Goal: Entertainment & Leisure: Consume media (video, audio)

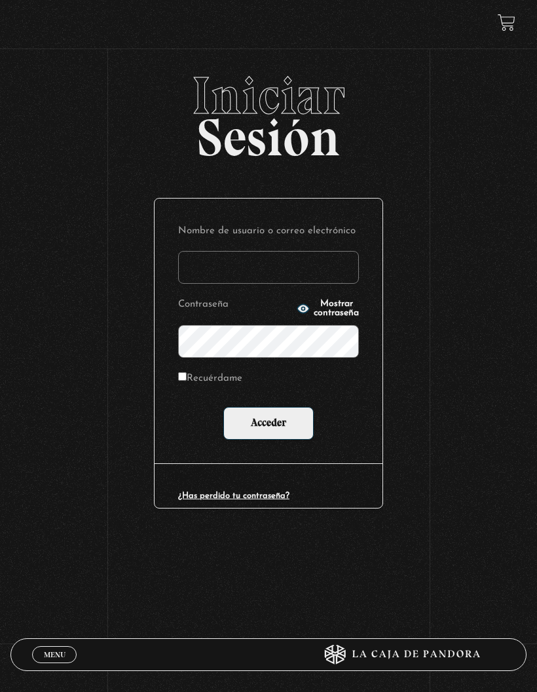
type input "aor2382@gmail.com"
click at [299, 420] on input "Acceder" at bounding box center [268, 423] width 90 height 33
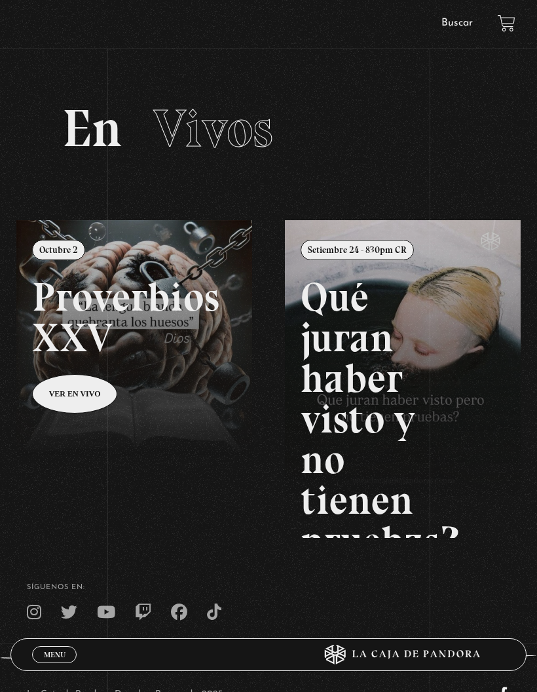
click at [458, 19] on link "Buscar" at bounding box center [456, 23] width 31 height 10
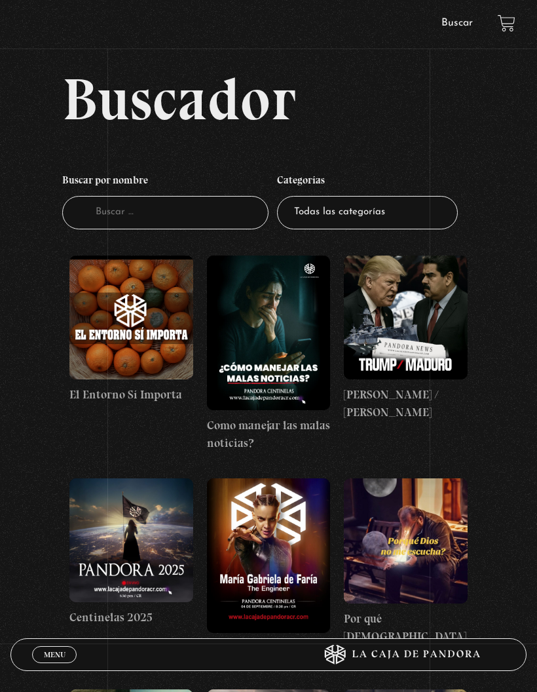
click at [189, 193] on h4 "Buscar por nombre" at bounding box center [165, 182] width 206 height 29
click at [177, 214] on input "Buscador" at bounding box center [165, 212] width 206 height 33
type input "[DATE]"
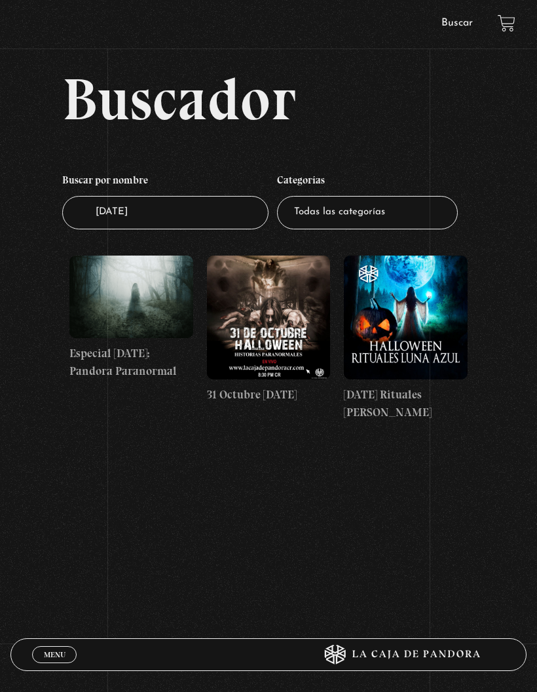
click at [270, 311] on figure at bounding box center [269, 317] width 124 height 124
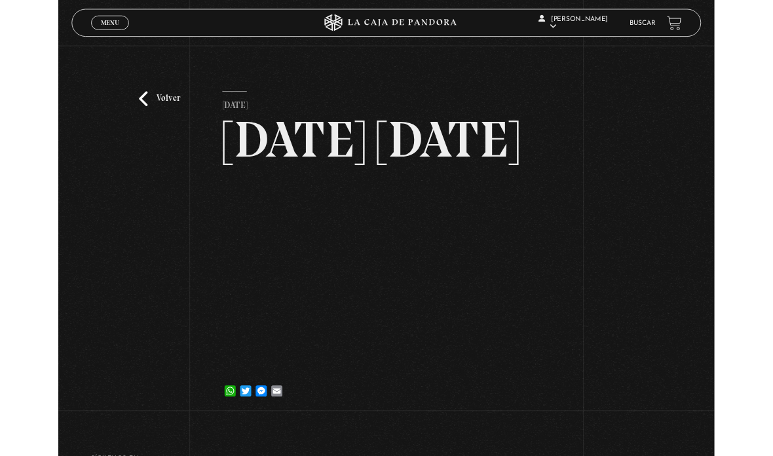
scroll to position [51, 0]
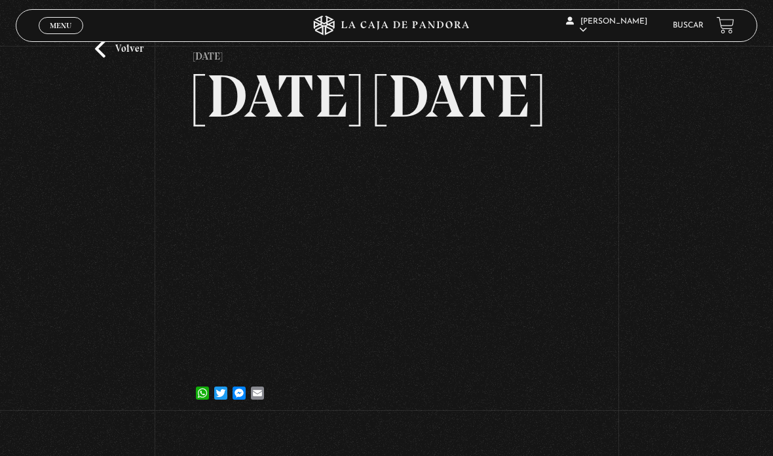
click at [121, 58] on link "Volver" at bounding box center [119, 49] width 48 height 18
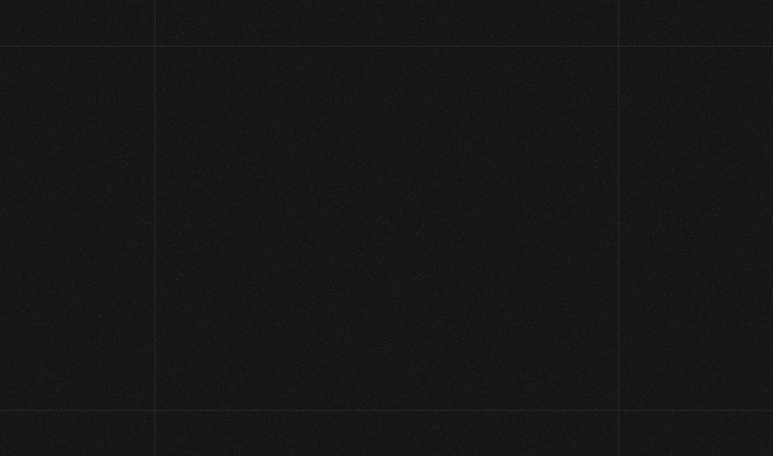
scroll to position [15, 0]
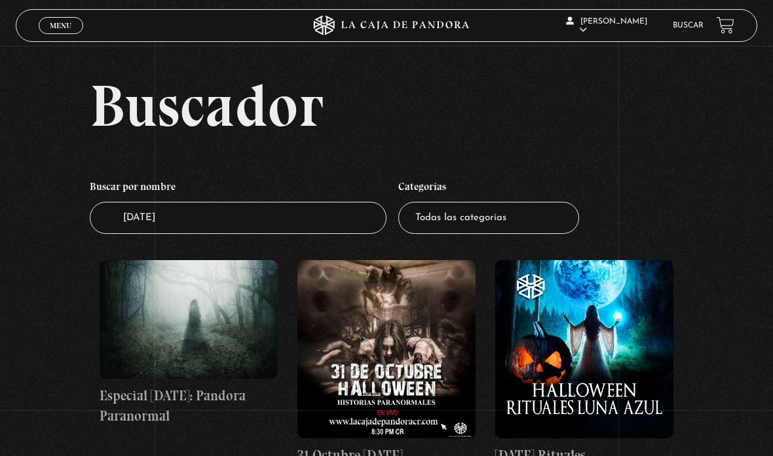
click at [599, 365] on figure at bounding box center [584, 349] width 178 height 178
